Goal: Task Accomplishment & Management: Use online tool/utility

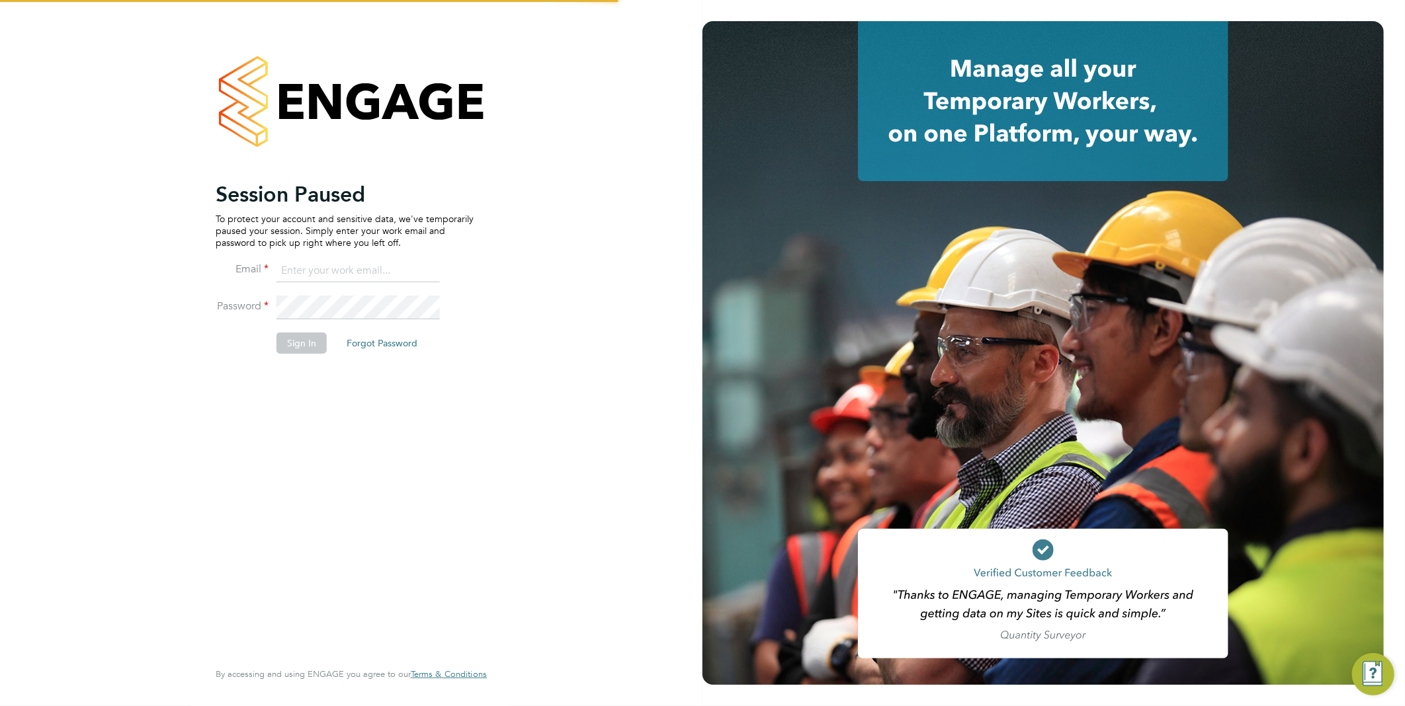
type input "[EMAIL_ADDRESS][DOMAIN_NAME]"
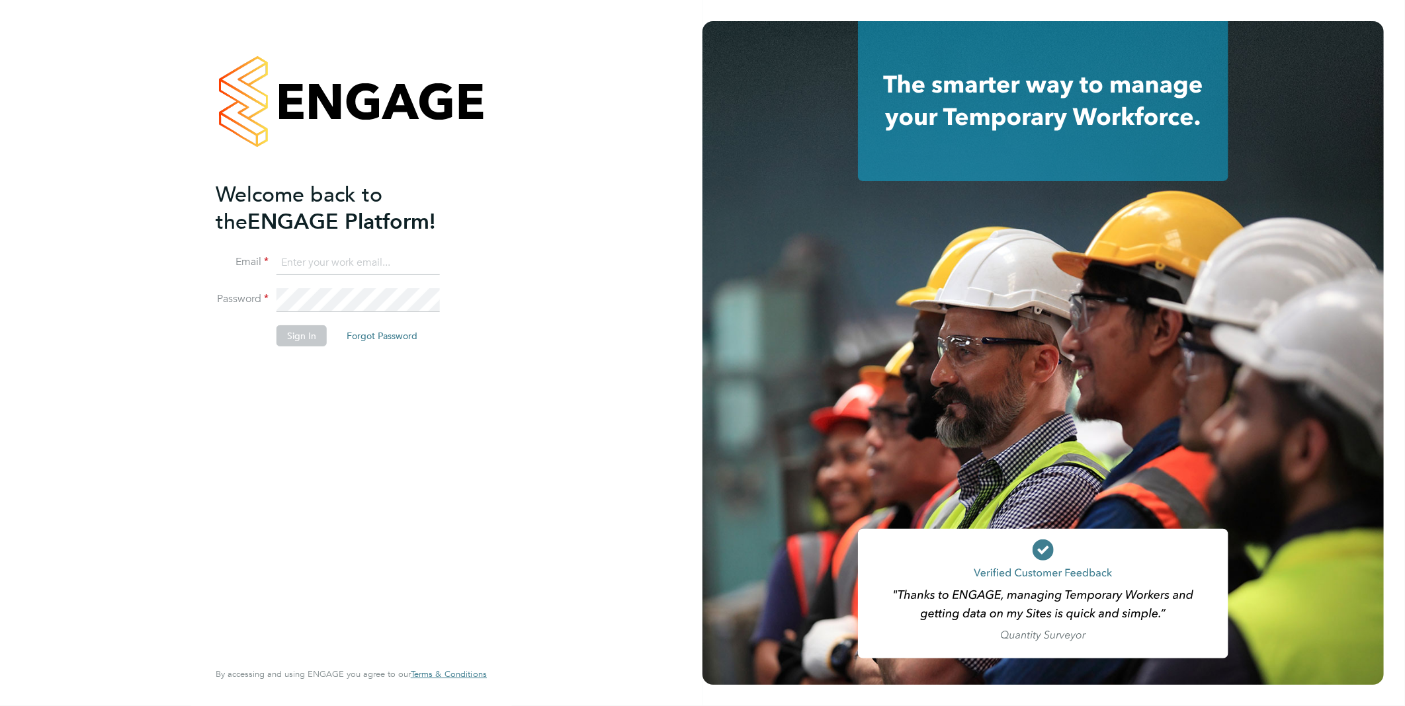
type input "vistry@caval.co.uk"
click at [313, 328] on button "Sign In" at bounding box center [301, 335] width 50 height 21
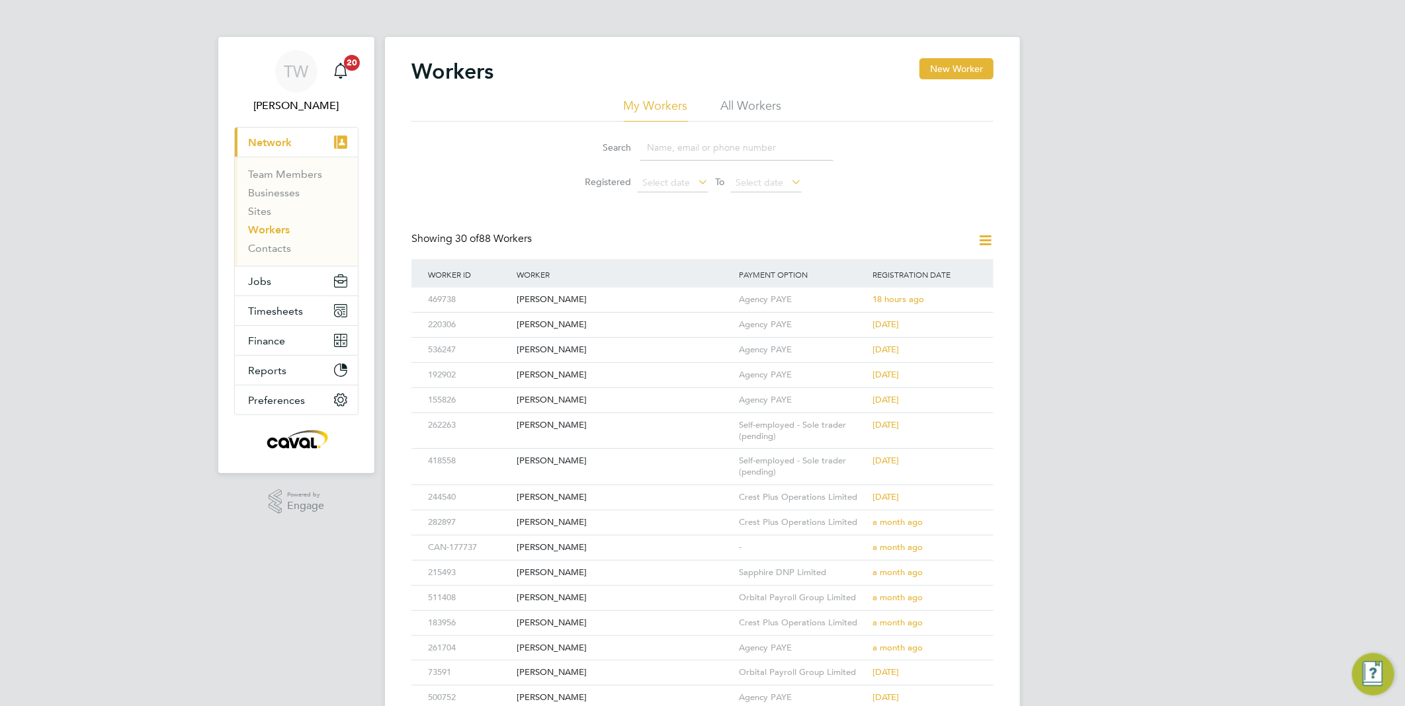
click at [272, 228] on link "Workers" at bounding box center [269, 230] width 42 height 13
click at [235, 253] on ul "Team Members Businesses Sites Workers Contacts" at bounding box center [296, 211] width 123 height 109
click at [200, 265] on div "TW [PERSON_NAME] Notifications 20 Applications: Current page: Network Team Memb…" at bounding box center [702, 574] width 1405 height 1149
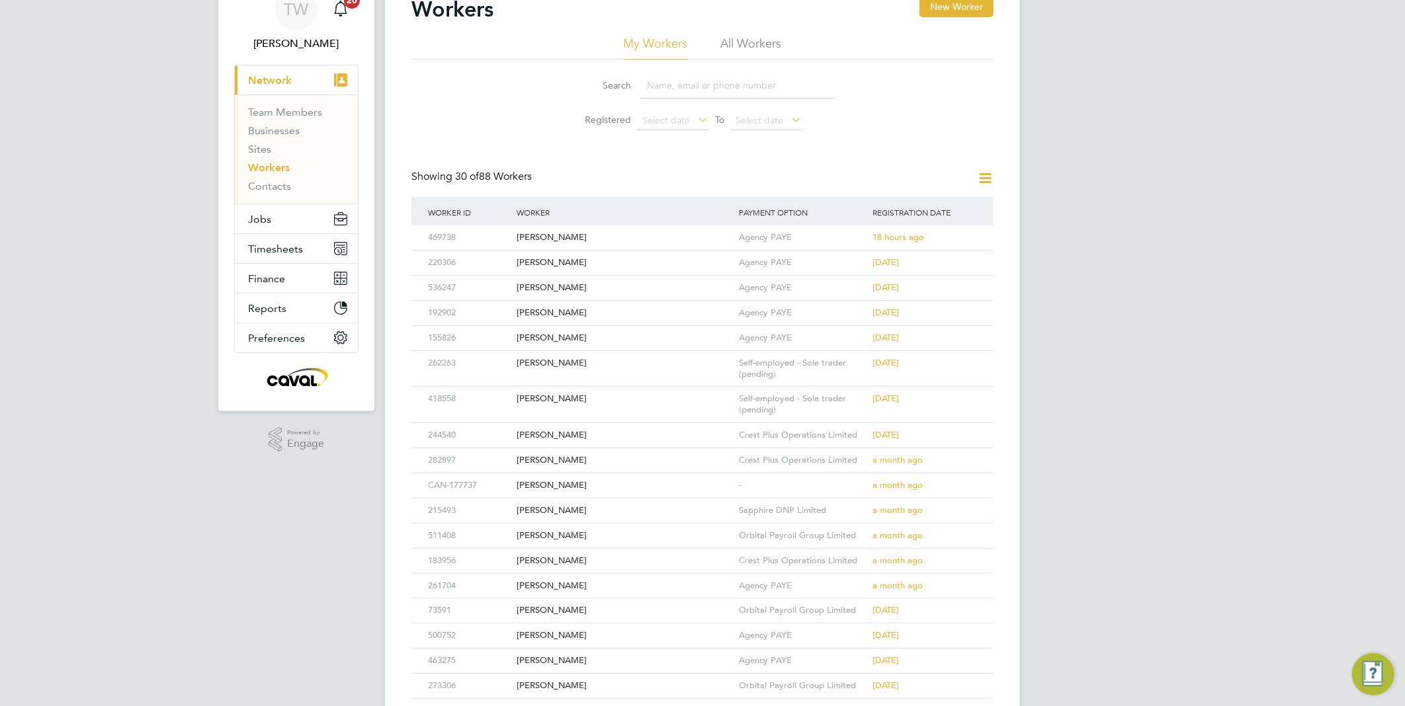
scroll to position [147, 0]
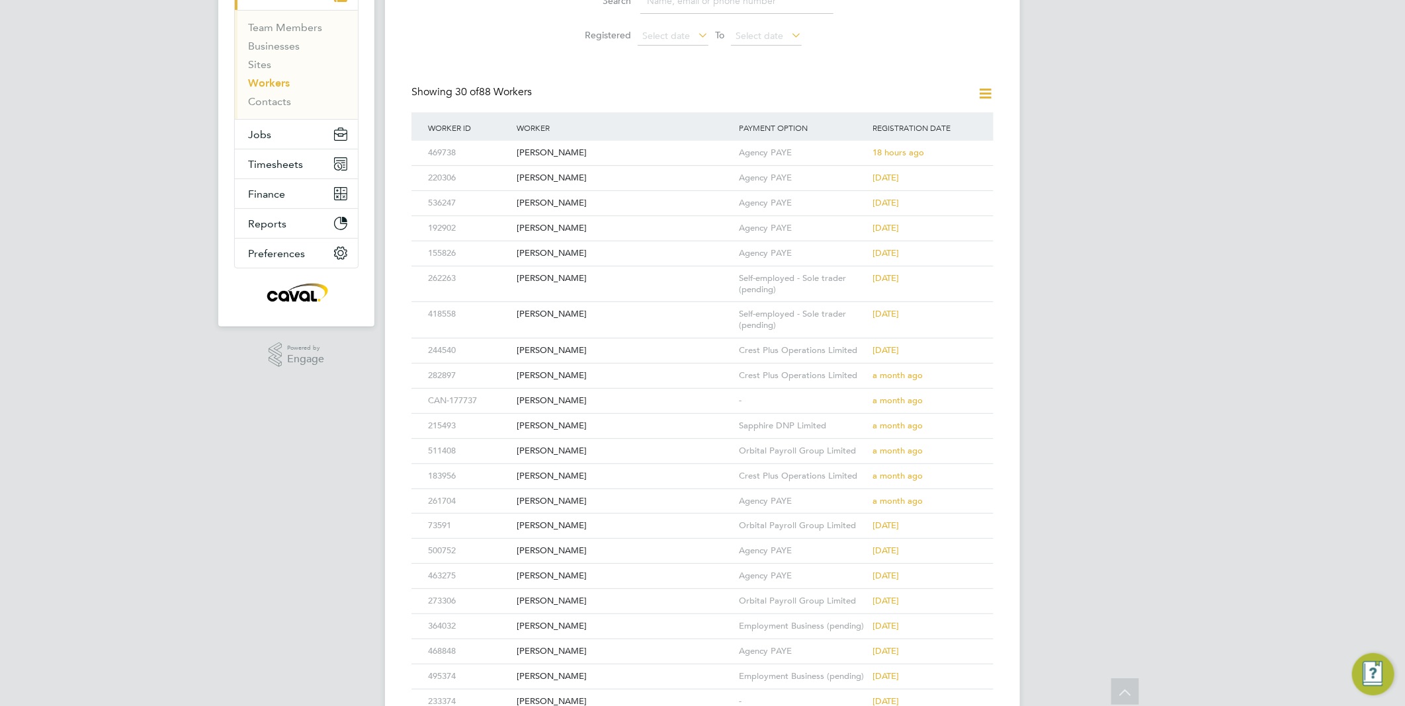
click at [179, 368] on div "TW [PERSON_NAME] Notifications 20 Applications: Current page: Network Team Memb…" at bounding box center [702, 427] width 1405 height 1149
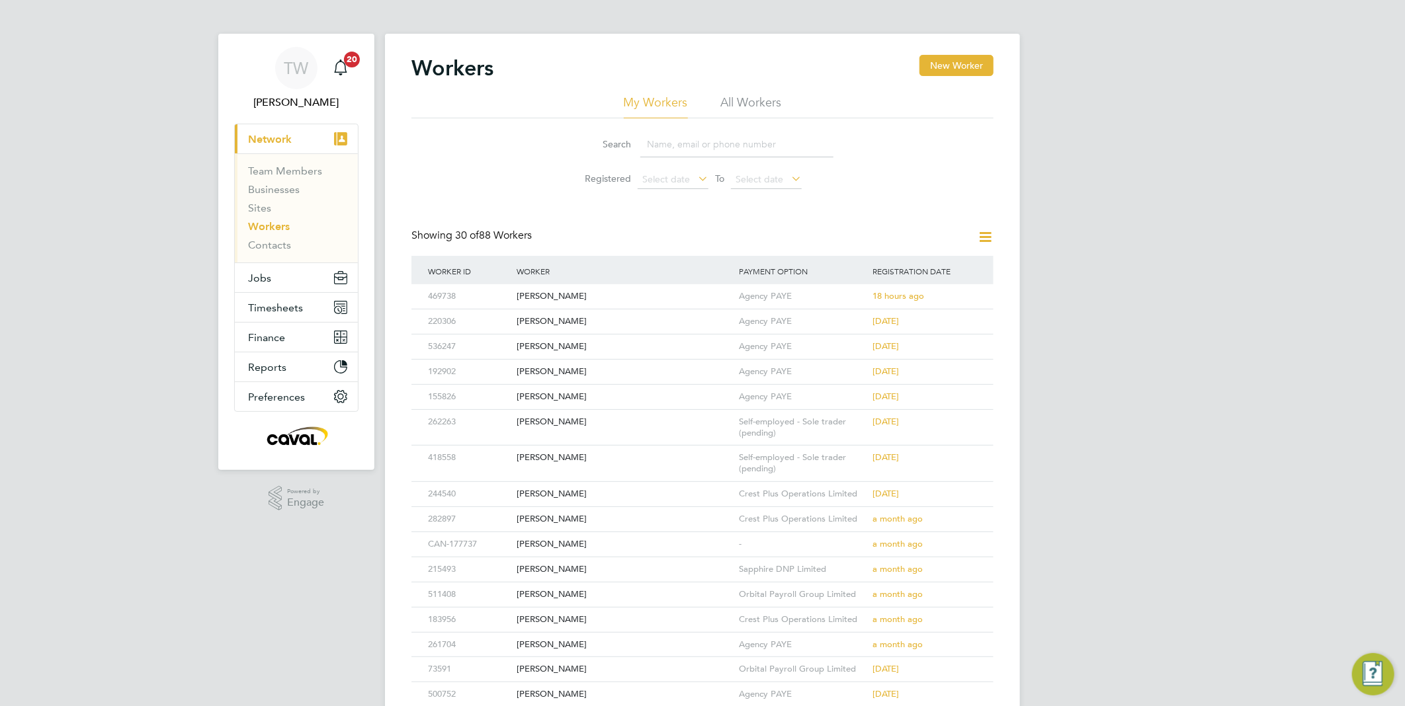
scroll to position [0, 0]
click at [179, 368] on div "TW [PERSON_NAME] Notifications 20 Applications: Current page: Network Team Memb…" at bounding box center [702, 574] width 1405 height 1149
